Goal: Obtain resource: Download file/media

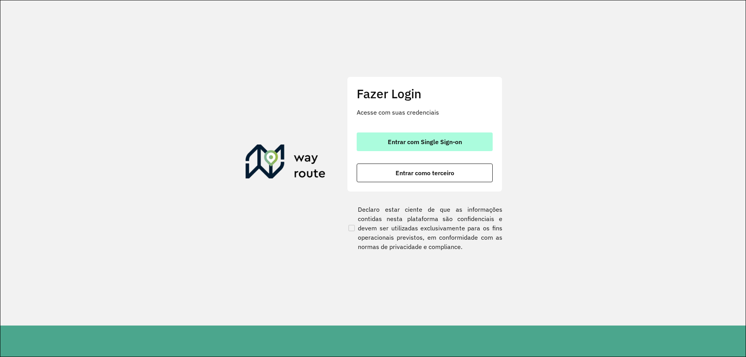
click at [442, 139] on span "Entrar com Single Sign-on" at bounding box center [425, 142] width 74 height 6
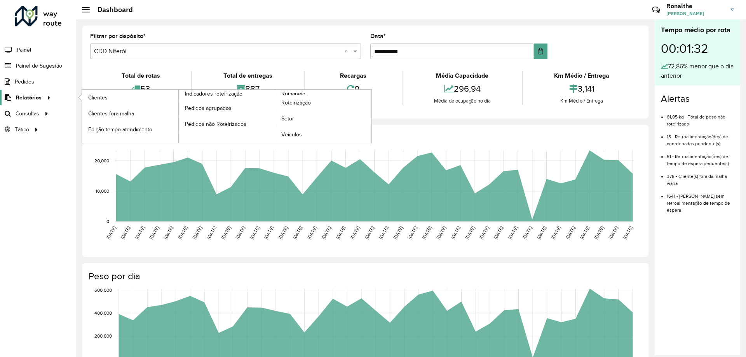
click at [44, 97] on icon at bounding box center [47, 97] width 7 height 12
click at [297, 94] on span "Romaneio" at bounding box center [293, 94] width 25 height 8
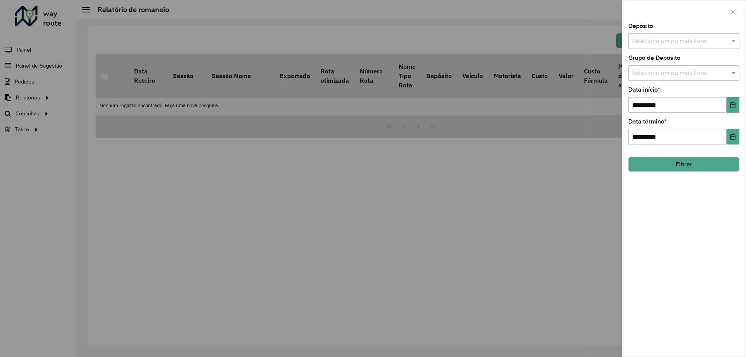
click at [666, 40] on input "text" at bounding box center [679, 41] width 99 height 9
click at [662, 94] on div "CDD Nova Friburgo" at bounding box center [683, 93] width 110 height 13
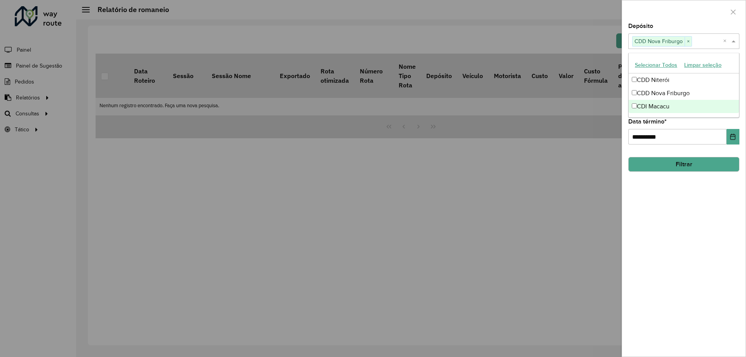
drag, startPoint x: 671, startPoint y: 282, endPoint x: 684, endPoint y: 224, distance: 60.0
click at [673, 283] on div "**********" at bounding box center [683, 189] width 123 height 333
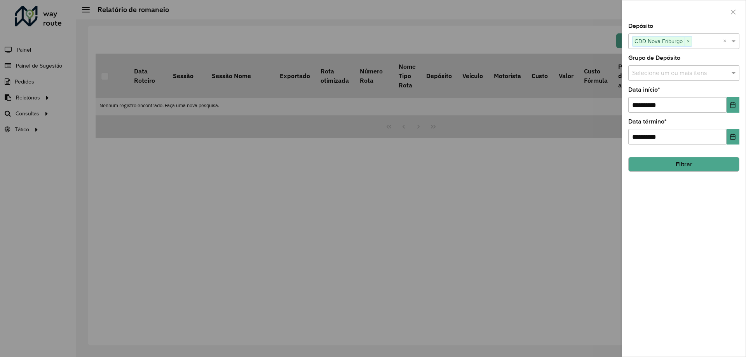
click at [680, 74] on input "text" at bounding box center [679, 73] width 99 height 9
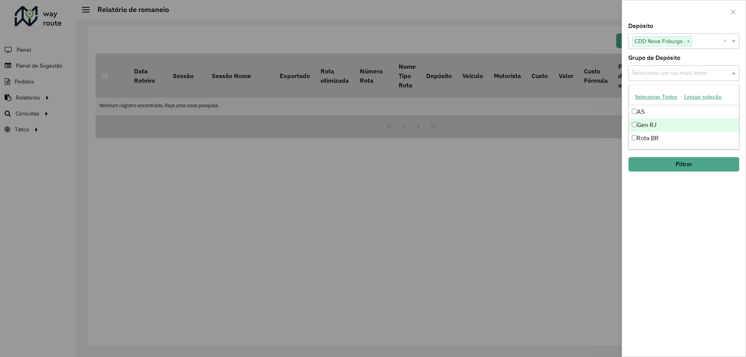
click at [671, 125] on div "Geo RJ" at bounding box center [683, 124] width 110 height 13
click at [688, 218] on div "**********" at bounding box center [683, 189] width 123 height 333
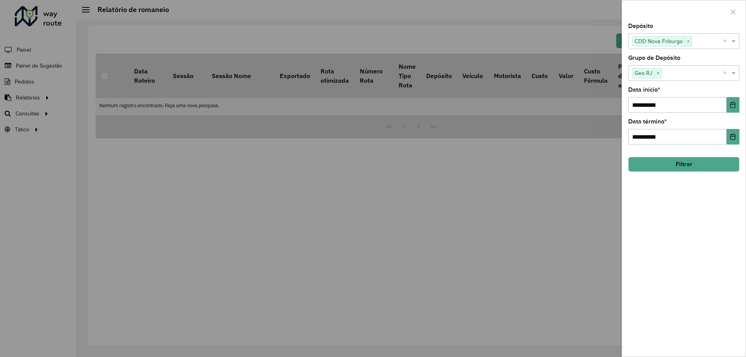
click at [690, 168] on button "Filtrar" at bounding box center [683, 164] width 111 height 15
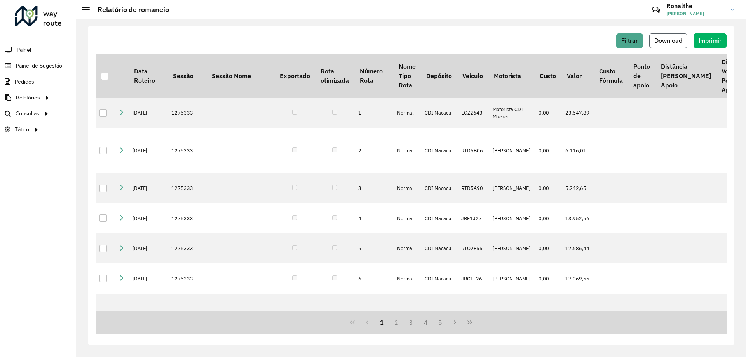
click at [677, 38] on span "Download" at bounding box center [668, 40] width 28 height 7
